Goal: Task Accomplishment & Management: Use online tool/utility

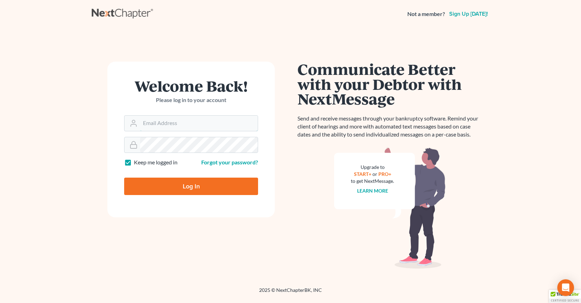
type input "[EMAIL_ADDRESS][DOMAIN_NAME]"
click at [189, 186] on input "Log In" at bounding box center [191, 186] width 134 height 17
type input "Thinking..."
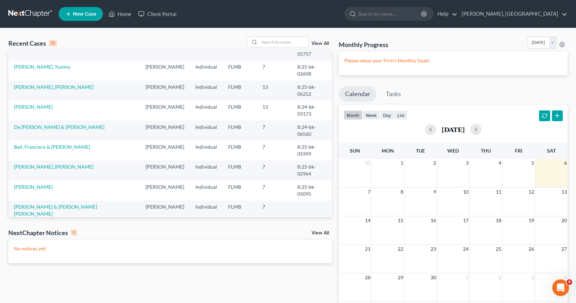
scroll to position [70, 0]
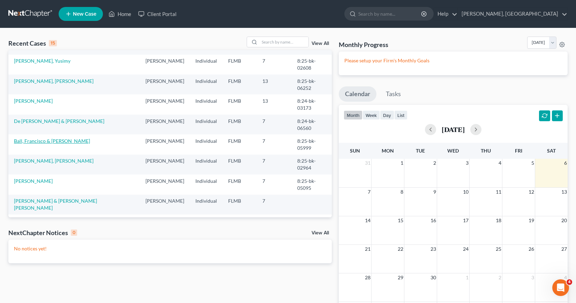
click at [42, 140] on link "Ball, Francisco & Mairin" at bounding box center [52, 141] width 76 height 6
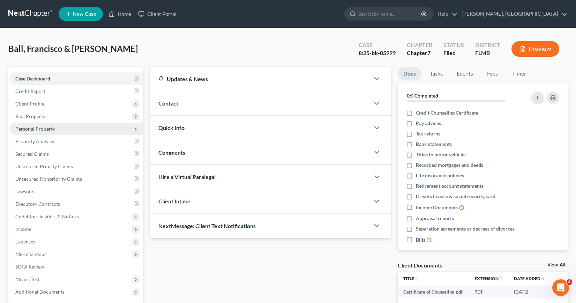
click at [36, 131] on span "Personal Property" at bounding box center [35, 129] width 40 height 6
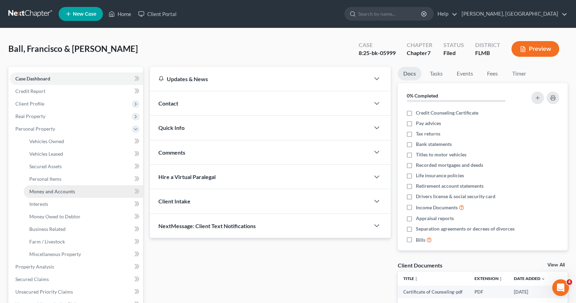
click at [62, 191] on span "Money and Accounts" at bounding box center [52, 192] width 46 height 6
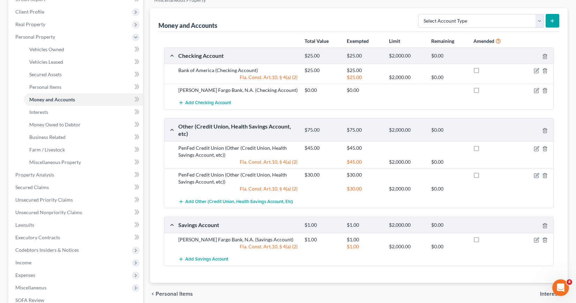
scroll to position [105, 0]
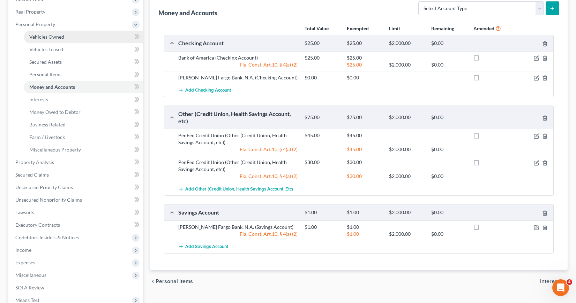
click at [48, 36] on span "Vehicles Owned" at bounding box center [46, 37] width 35 height 6
